Goal: Information Seeking & Learning: Check status

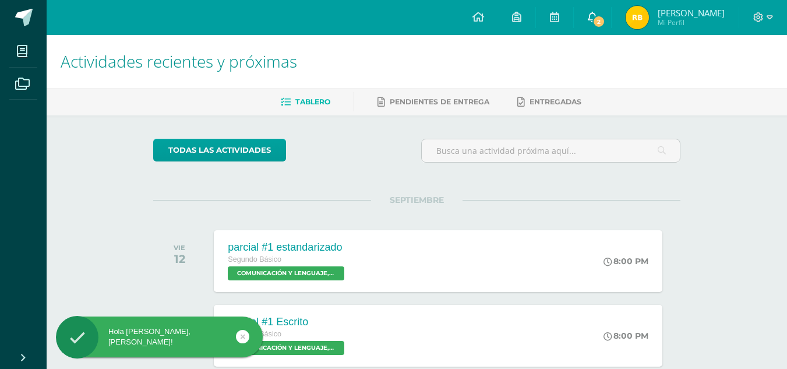
click at [605, 17] on span "2" at bounding box center [598, 21] width 13 height 13
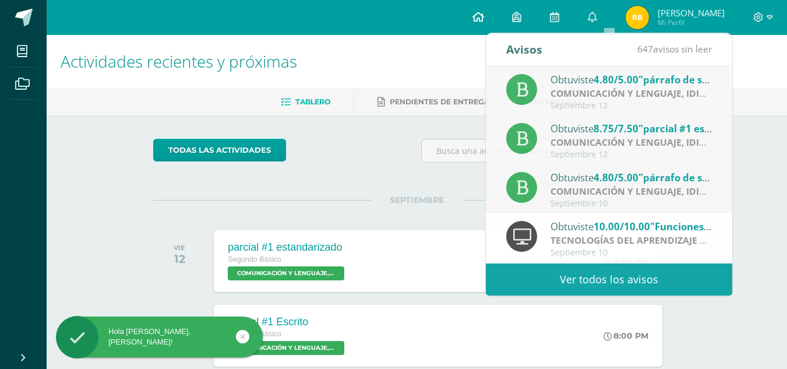
click at [484, 15] on icon at bounding box center [478, 17] width 12 height 10
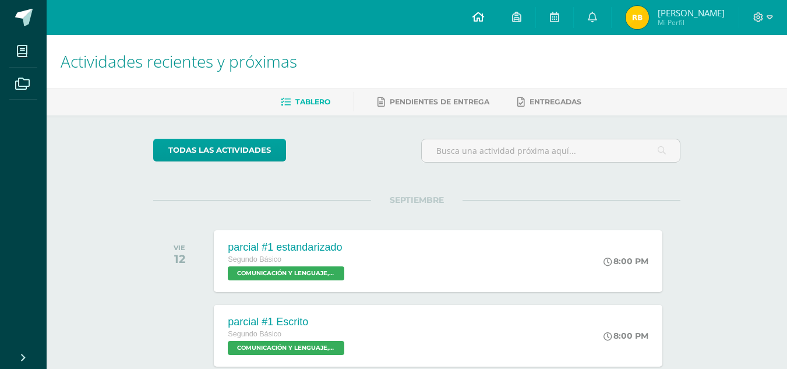
click at [484, 14] on icon at bounding box center [478, 17] width 12 height 10
click at [660, 5] on link "Rosa Marina Mi Perfil" at bounding box center [674, 17] width 127 height 35
click at [649, 13] on img at bounding box center [636, 17] width 23 height 23
click at [649, 17] on img at bounding box center [636, 17] width 23 height 23
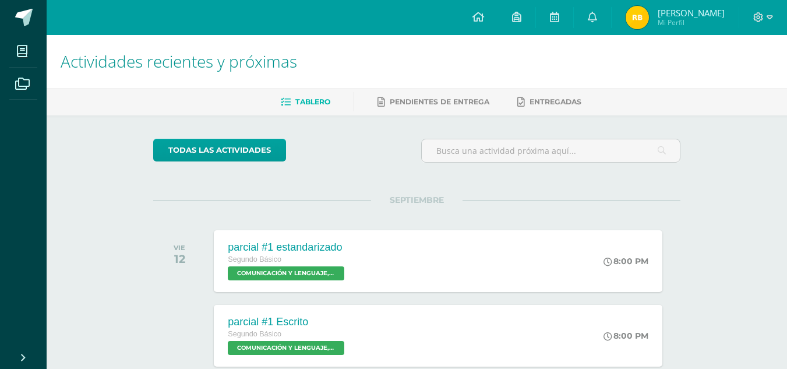
click at [669, 9] on span "Rosa Marina Mi Perfil" at bounding box center [675, 17] width 104 height 23
click at [646, 23] on img at bounding box center [636, 17] width 23 height 23
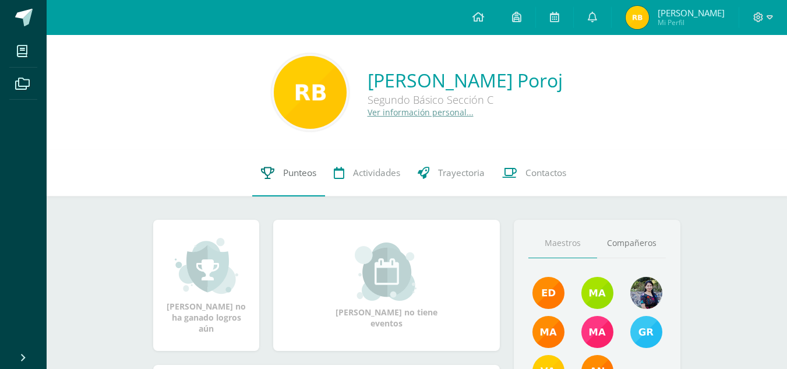
click at [297, 165] on link "Punteos" at bounding box center [288, 173] width 73 height 47
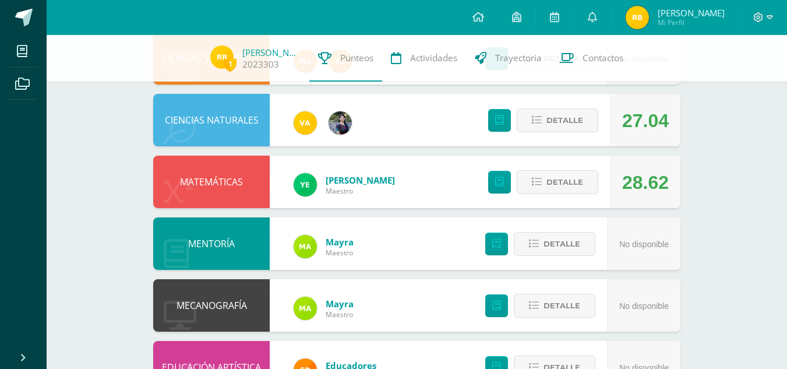
scroll to position [584, 0]
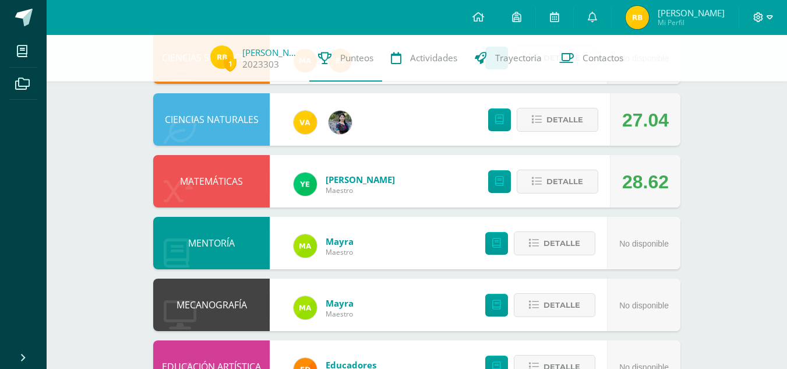
click at [764, 12] on span at bounding box center [763, 17] width 20 height 13
click at [744, 74] on span "Cerrar sesión" at bounding box center [732, 78] width 52 height 11
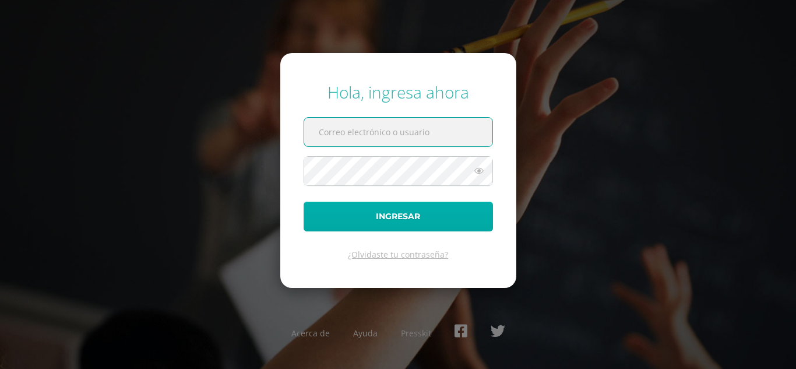
type input "[EMAIL_ADDRESS][DOMAIN_NAME]"
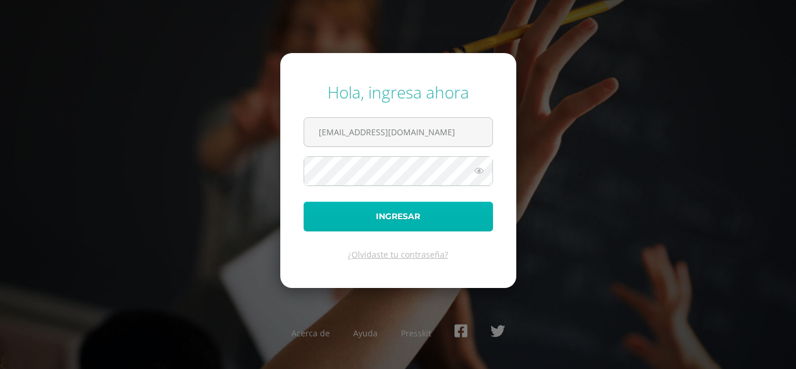
click at [404, 212] on button "Ingresar" at bounding box center [397, 217] width 189 height 30
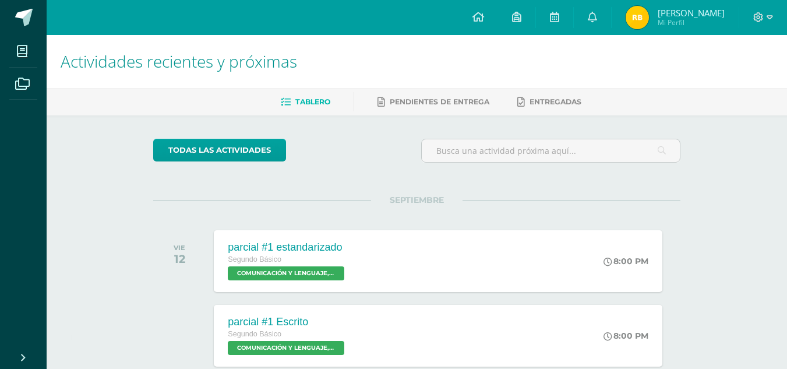
click at [652, 29] on span "[PERSON_NAME] Mi Perfil" at bounding box center [675, 17] width 104 height 23
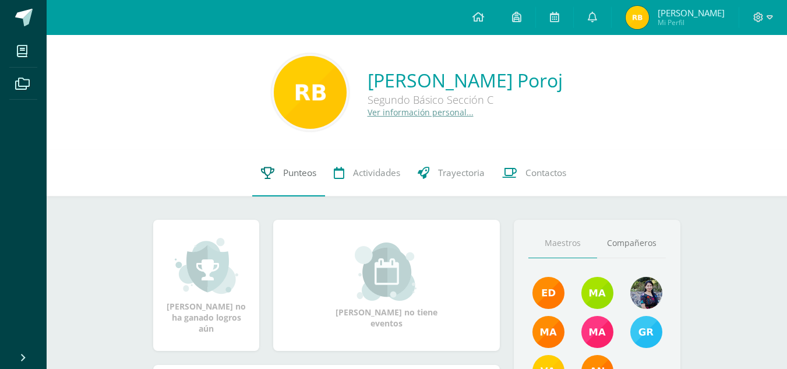
click at [292, 184] on link "Punteos" at bounding box center [288, 173] width 73 height 47
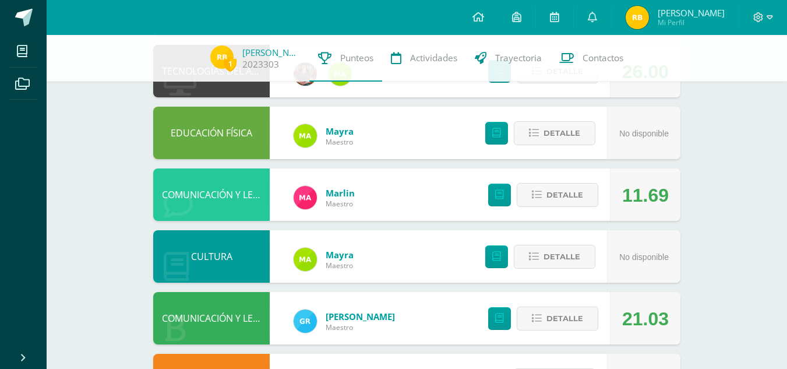
scroll to position [244, 0]
